Goal: Task Accomplishment & Management: Manage account settings

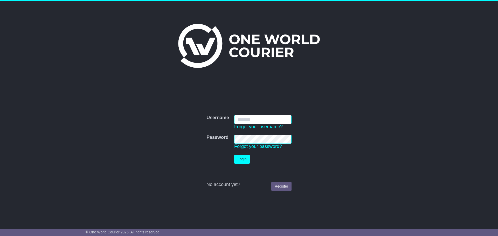
type input "**********"
click at [241, 160] on button "Login" at bounding box center [242, 159] width 16 height 9
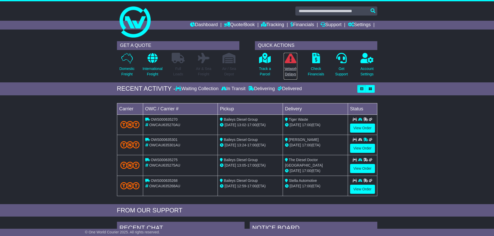
click at [291, 63] on icon at bounding box center [291, 58] width 12 height 10
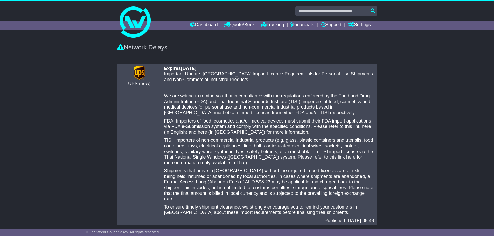
scroll to position [51, 0]
